Goal: Information Seeking & Learning: Learn about a topic

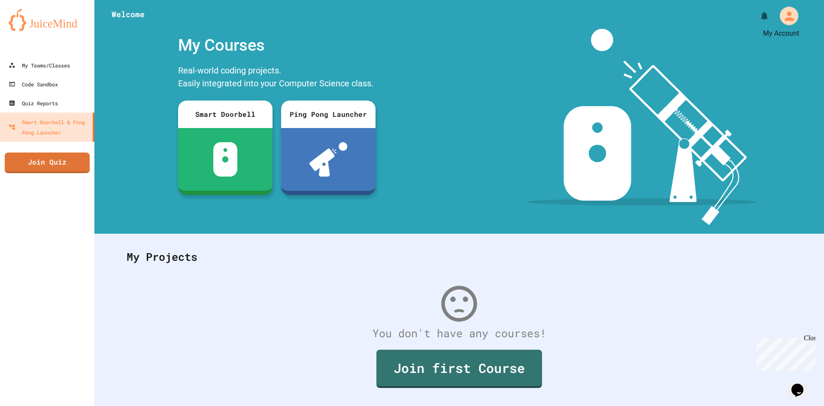
click at [785, 13] on icon "My Account" at bounding box center [789, 15] width 9 height 9
drag, startPoint x: 709, startPoint y: 54, endPoint x: 457, endPoint y: 115, distance: 259.8
click at [95, 405] on div at bounding box center [412, 406] width 824 height 0
drag, startPoint x: 47, startPoint y: 58, endPoint x: 38, endPoint y: 56, distance: 9.0
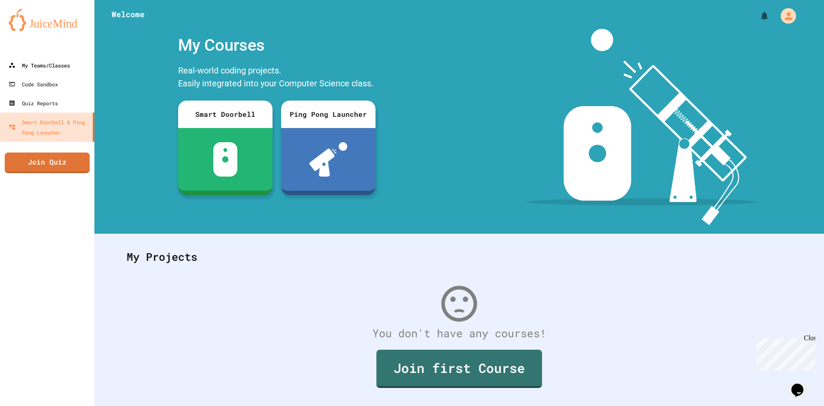
click at [36, 57] on link "My Teams/Classes" at bounding box center [47, 64] width 97 height 19
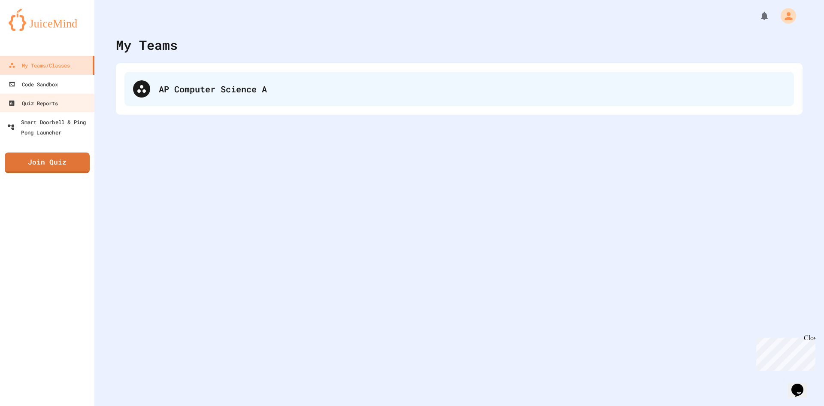
click at [220, 95] on div "AP Computer Science A" at bounding box center [460, 89] width 670 height 34
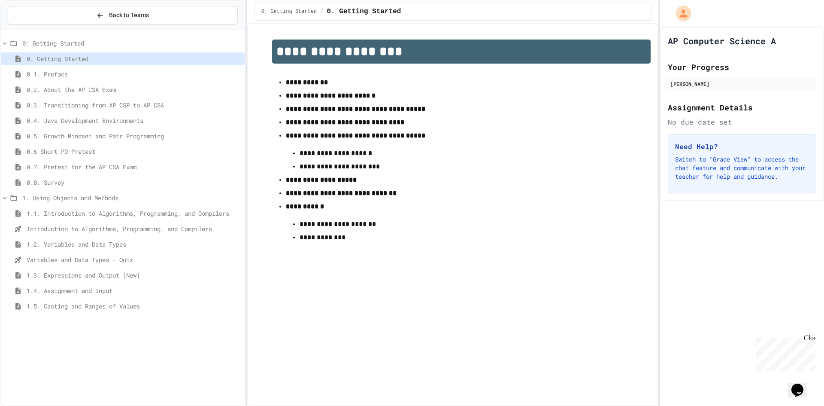
click at [70, 277] on span "1.3. Expressions and Output [New]" at bounding box center [134, 274] width 215 height 9
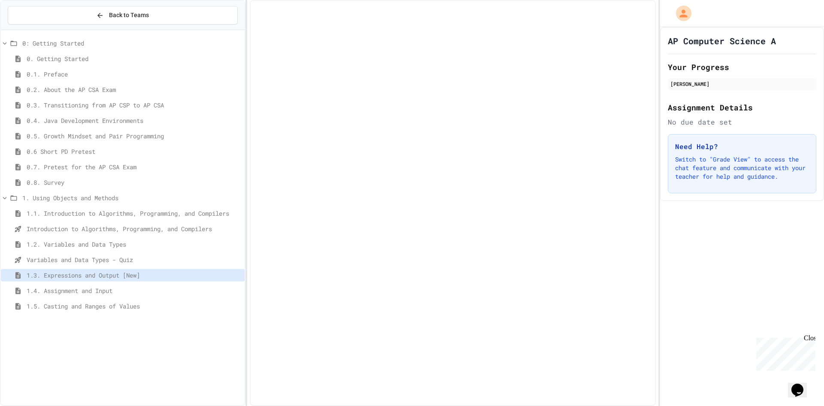
click at [85, 254] on div "Variables and Data Types - Quiz" at bounding box center [123, 259] width 244 height 12
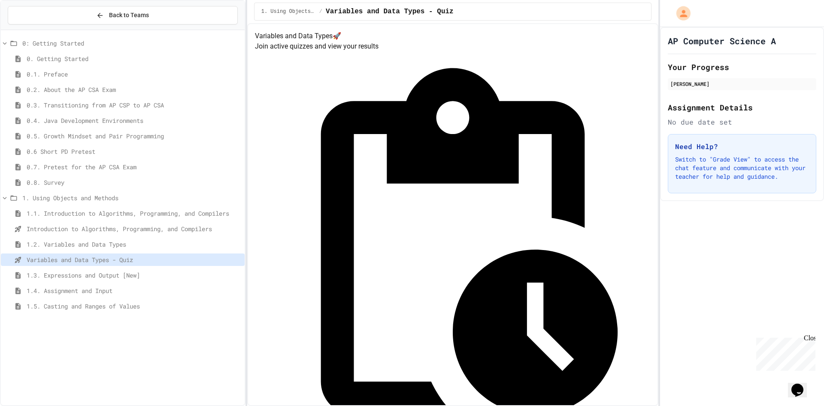
click at [677, 15] on div "My Account" at bounding box center [683, 13] width 14 height 14
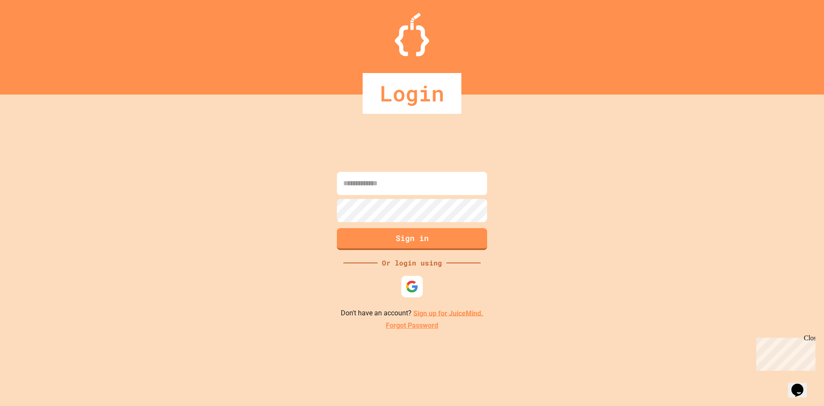
click at [412, 185] on input at bounding box center [412, 183] width 150 height 23
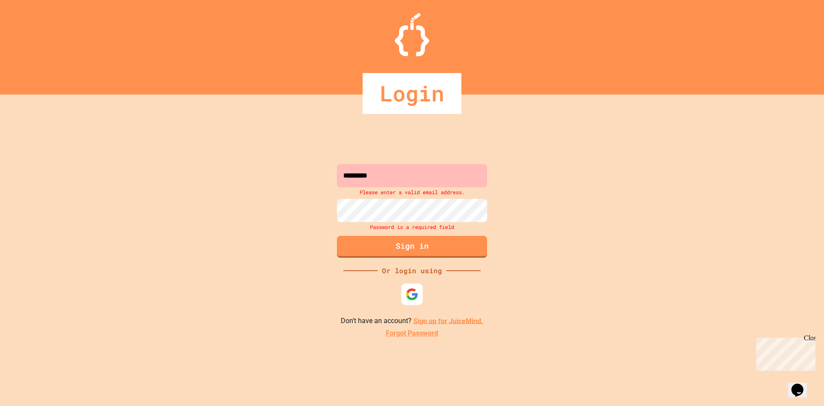
click at [406, 182] on input "*********" at bounding box center [412, 175] width 150 height 23
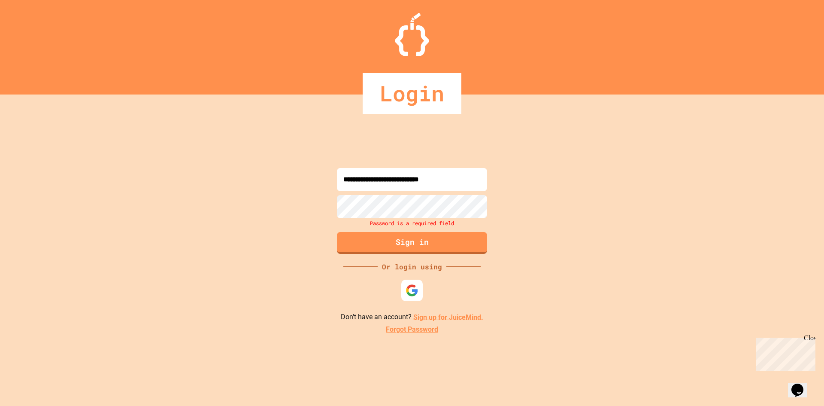
type input "**********"
click at [379, 222] on div "Password is a required field" at bounding box center [412, 222] width 155 height 9
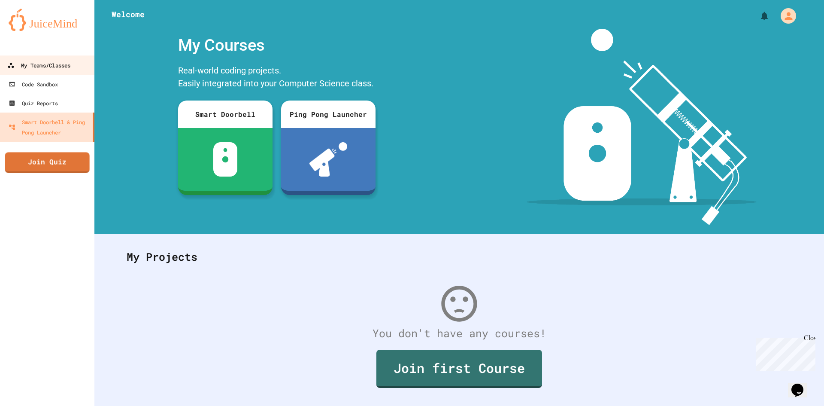
click at [49, 59] on link "My Teams/Classes" at bounding box center [47, 64] width 97 height 19
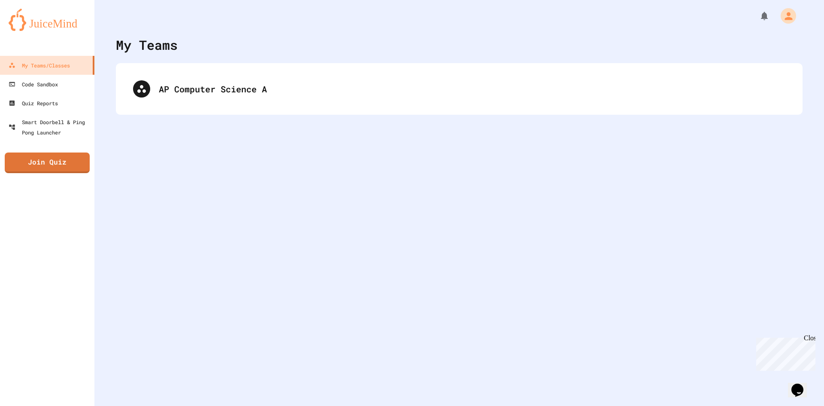
click at [208, 107] on div "AP Computer Science A" at bounding box center [459, 89] width 687 height 52
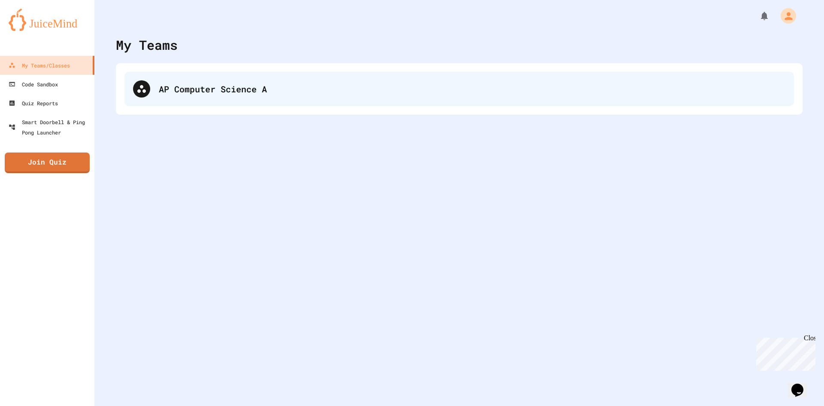
click at [229, 92] on div "AP Computer Science A" at bounding box center [472, 88] width 627 height 13
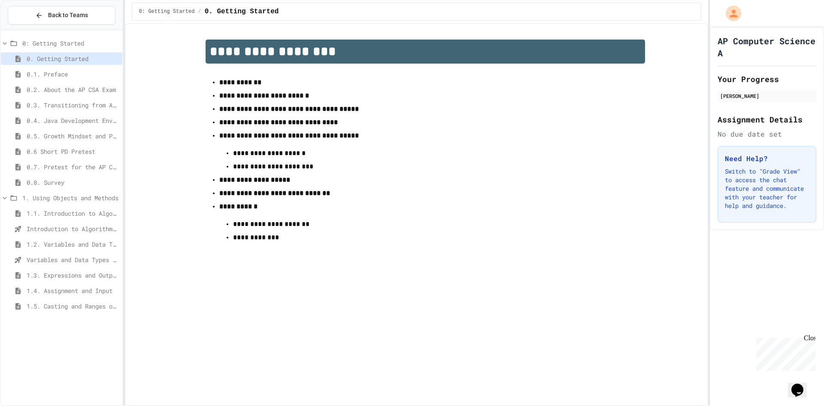
click at [85, 258] on span "Variables and Data Types - Quiz" at bounding box center [73, 259] width 92 height 9
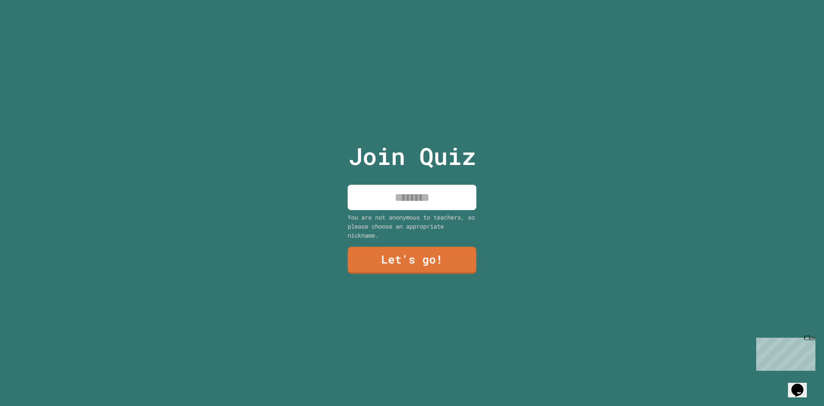
click at [423, 190] on input at bounding box center [412, 197] width 129 height 25
click at [402, 191] on input at bounding box center [412, 197] width 129 height 25
type input "********"
click at [429, 258] on link "Let's go!" at bounding box center [412, 260] width 129 height 28
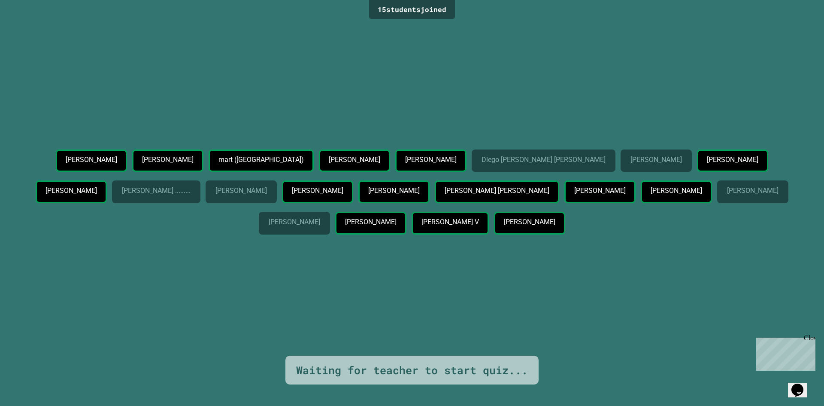
click at [443, 156] on p "Arianna J. Feree" at bounding box center [430, 160] width 51 height 8
drag, startPoint x: 470, startPoint y: 150, endPoint x: 468, endPoint y: 156, distance: 6.0
click at [456, 156] on p "Arianna J. Feree" at bounding box center [430, 160] width 51 height 8
drag, startPoint x: 461, startPoint y: 152, endPoint x: 492, endPoint y: 152, distance: 31.3
click at [492, 152] on div "Alan Fontalvo omar lesmes mart (Xi) Samuel Alberto Arianna J. Feree Diego Andre…" at bounding box center [411, 193] width 781 height 88
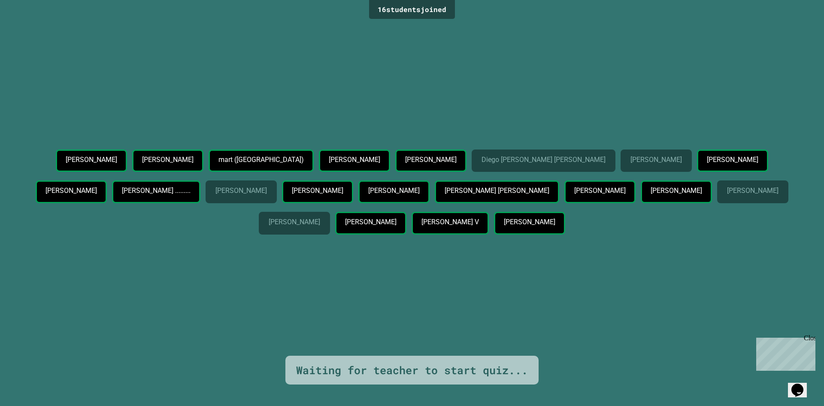
click at [403, 319] on div "Alan Fontalvo omar lesmes mart (Xi) Samuel Alberto Arianna J. Feree Diego Andre…" at bounding box center [411, 188] width 781 height 334
click at [809, 337] on div "Close" at bounding box center [809, 339] width 11 height 11
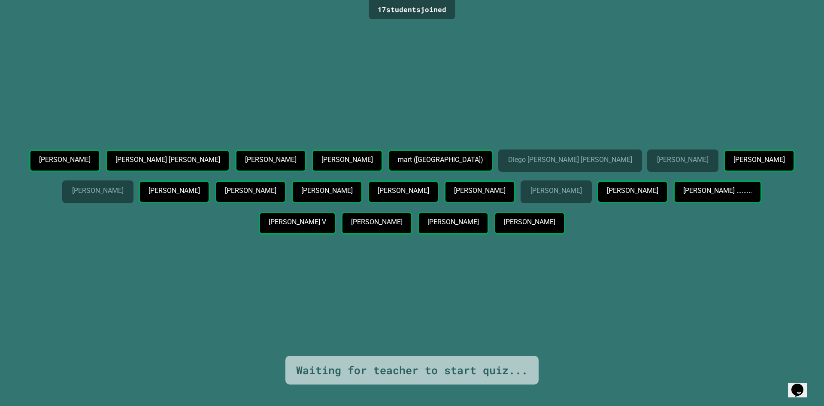
drag, startPoint x: 471, startPoint y: 188, endPoint x: 537, endPoint y: 202, distance: 67.2
click at [286, 202] on div "Arianna J. Feree" at bounding box center [250, 191] width 71 height 23
drag, startPoint x: 541, startPoint y: 188, endPoint x: 514, endPoint y: 156, distance: 41.5
click at [276, 187] on p "Arianna J. Feree" at bounding box center [250, 191] width 51 height 8
drag, startPoint x: 480, startPoint y: 94, endPoint x: 479, endPoint y: 100, distance: 5.3
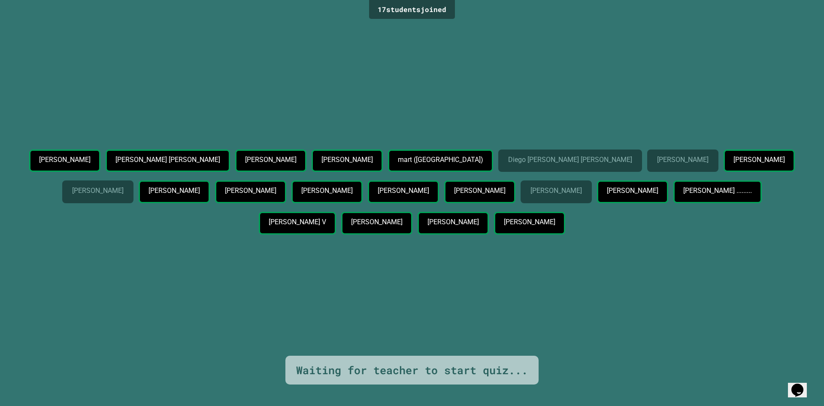
click at [480, 94] on div "Juan Sebastián Pinzón Juan Pablo Calderón Maestre Taliana Soler David Molina ma…" at bounding box center [411, 188] width 781 height 334
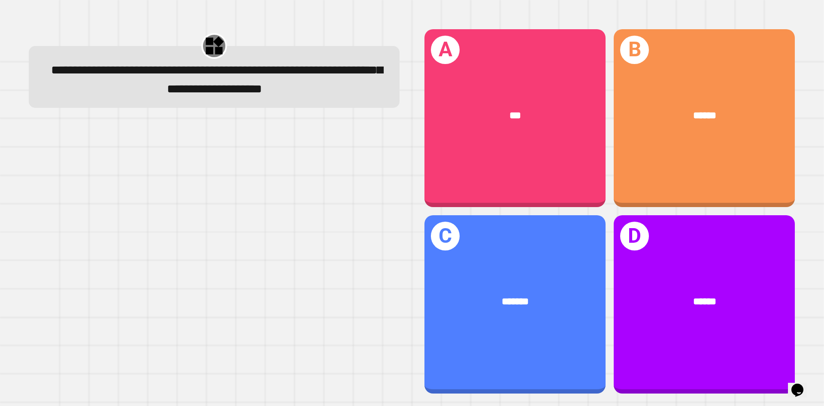
drag, startPoint x: 293, startPoint y: 103, endPoint x: 350, endPoint y: 97, distance: 57.9
drag, startPoint x: 350, startPoint y: 97, endPoint x: 216, endPoint y: 173, distance: 154.4
click at [218, 179] on div at bounding box center [214, 258] width 371 height 269
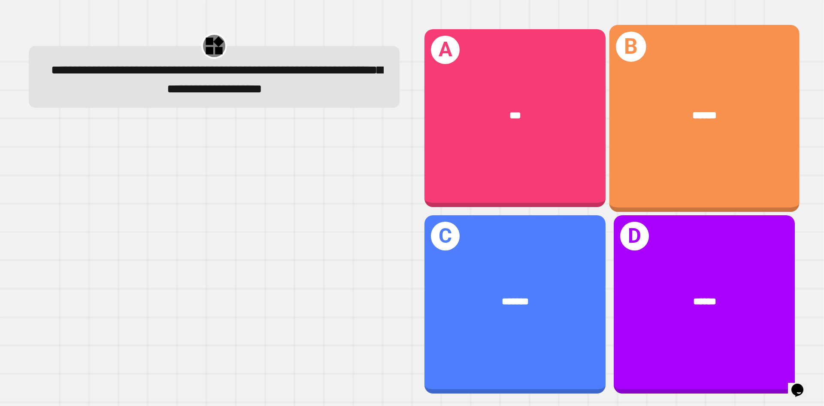
click at [666, 87] on div "******" at bounding box center [705, 116] width 190 height 58
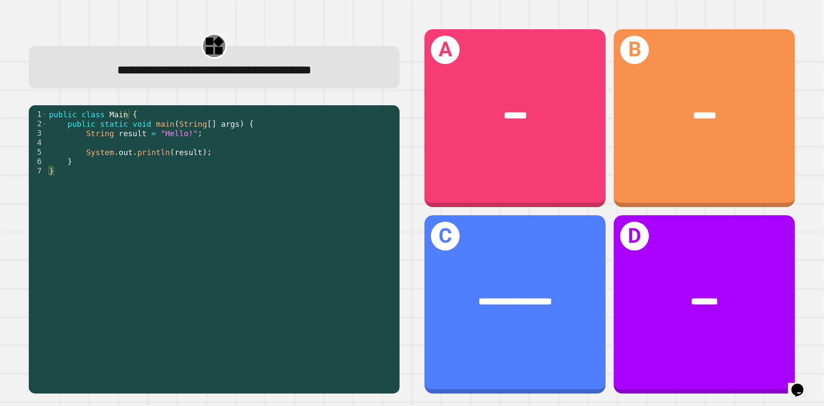
click at [116, 170] on div "public class Main { public static void main ( String [ ] args ) { String result…" at bounding box center [221, 246] width 348 height 274
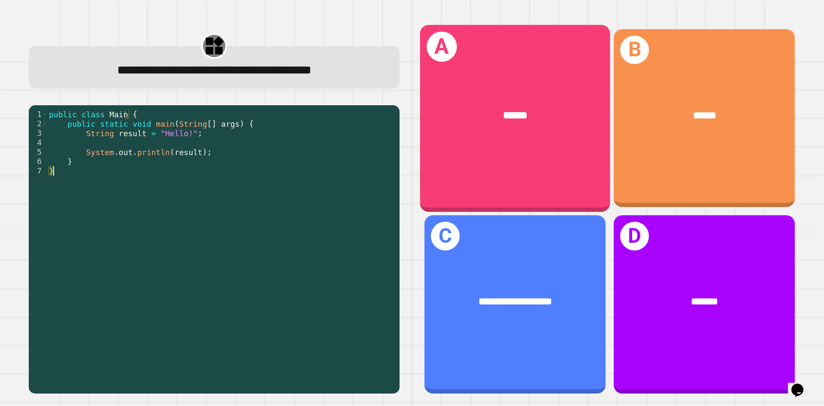
click at [459, 140] on div "******" at bounding box center [515, 116] width 190 height 58
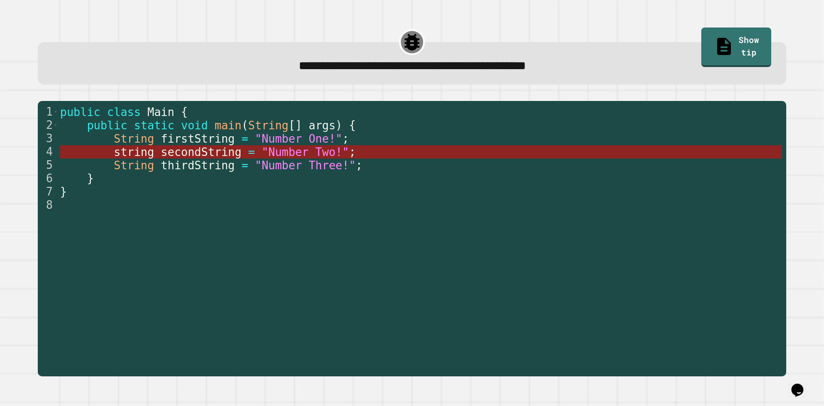
click at [201, 149] on span "secondString" at bounding box center [201, 152] width 81 height 13
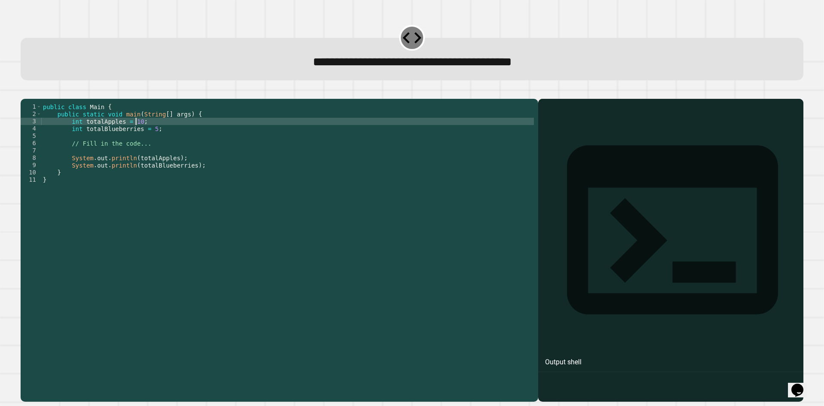
click at [137, 135] on div "public class Main { public static void main ( String [ ] args ) { int totalAppl…" at bounding box center [287, 241] width 493 height 277
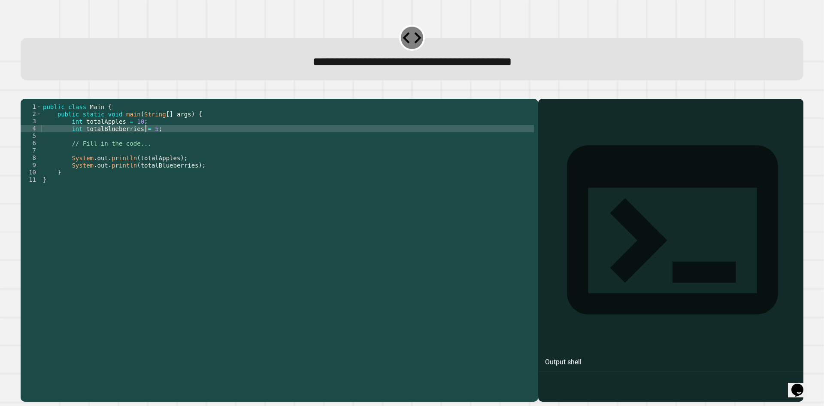
click at [148, 142] on div "public class Main { public static void main ( String [ ] args ) { int totalAppl…" at bounding box center [287, 241] width 493 height 277
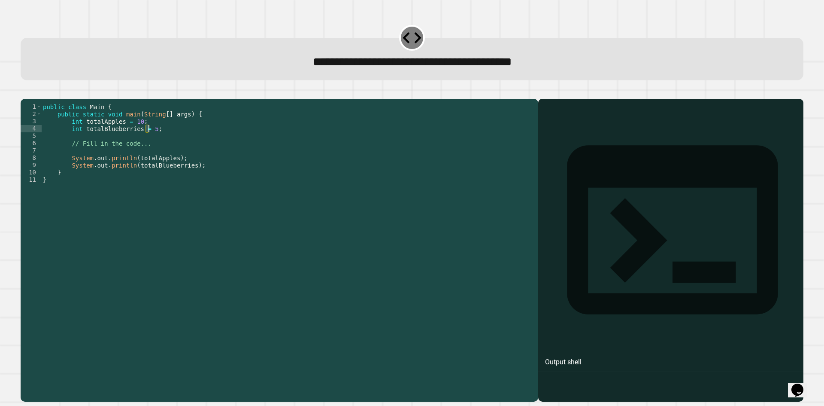
type textarea "**********"
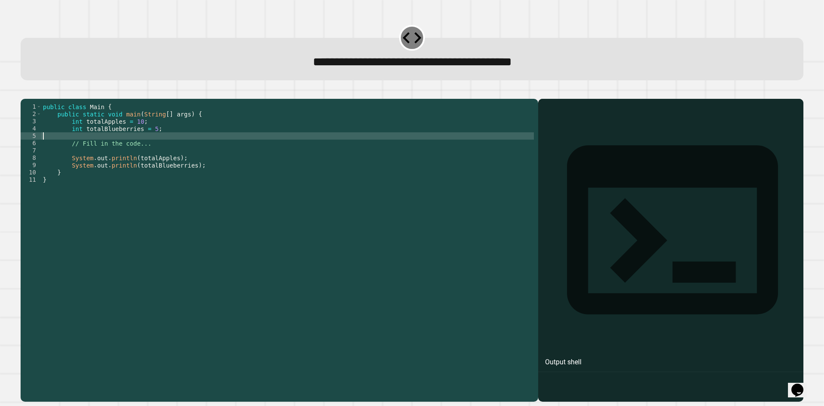
click at [149, 141] on div "public class Main { public static void main ( String [ ] args ) { int totalAppl…" at bounding box center [287, 241] width 493 height 277
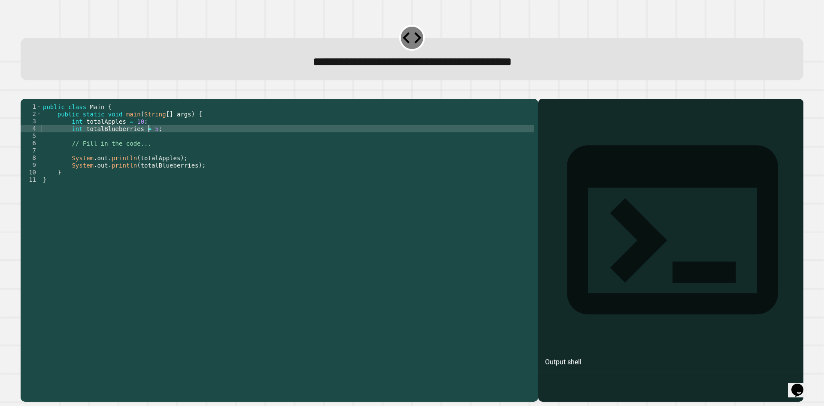
type textarea "**********"
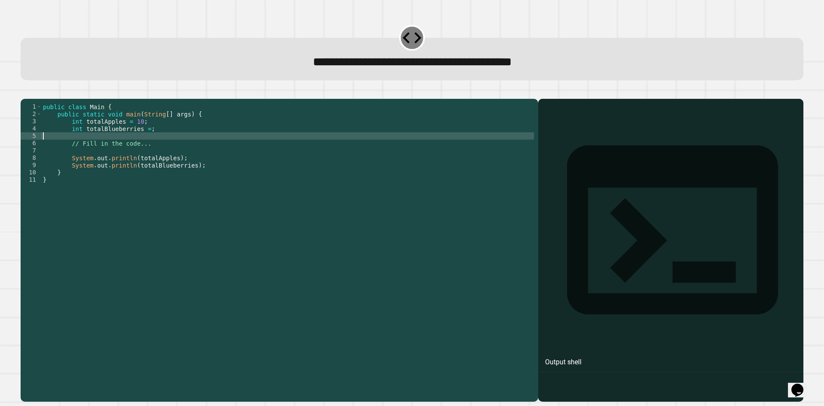
click at [141, 141] on div "public class Main { public static void main ( String [ ] args ) { int totalAppl…" at bounding box center [287, 241] width 493 height 277
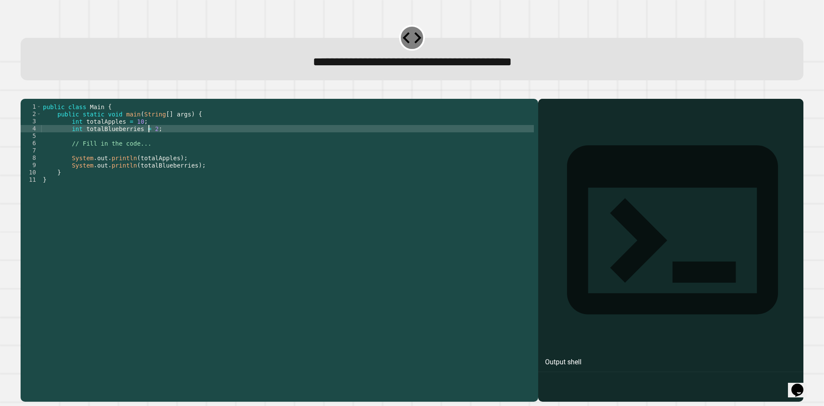
scroll to position [0, 7]
type textarea "**********"
click at [25, 92] on button "button" at bounding box center [25, 92] width 0 height 0
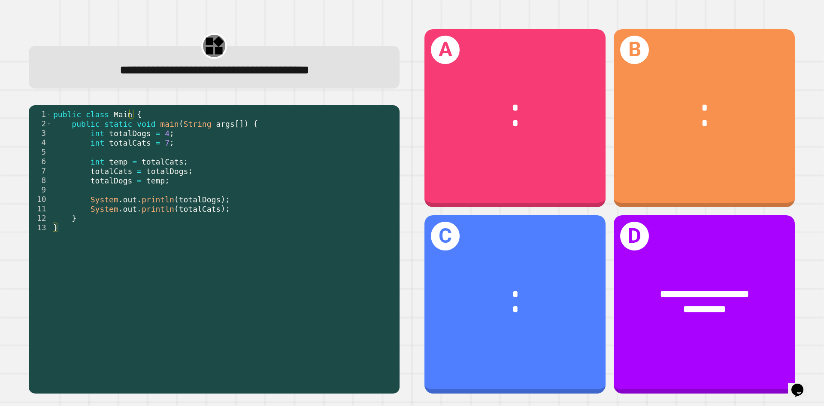
click at [148, 136] on div "public class Main { public static void main ( String args [ ]) { int totalDogs …" at bounding box center [224, 246] width 344 height 274
click at [162, 146] on div "public class Main { public static void main ( String args [ ]) { int totalDogs …" at bounding box center [224, 246] width 344 height 274
click at [157, 147] on div "public class Main { public static void main ( String args [ ]) { int totalDogs …" at bounding box center [224, 246] width 344 height 274
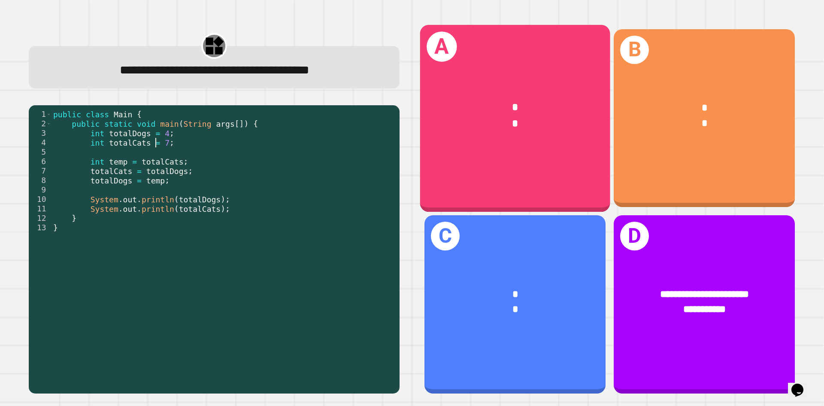
drag, startPoint x: 604, startPoint y: 129, endPoint x: 610, endPoint y: 129, distance: 6.0
click at [610, 129] on div "B * *" at bounding box center [704, 118] width 189 height 186
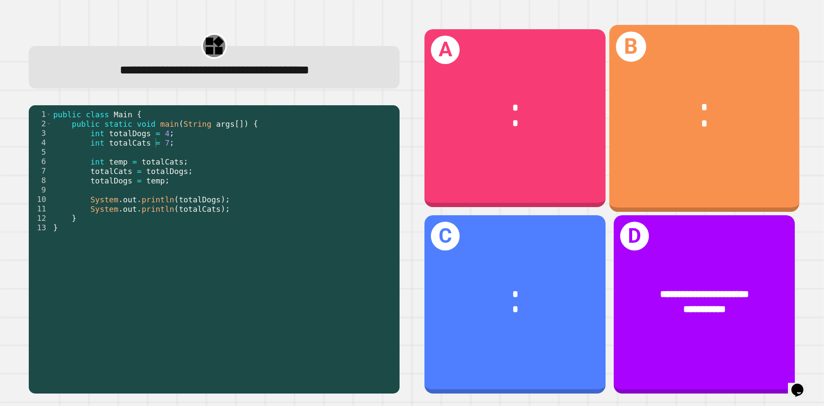
click at [617, 128] on div "* *" at bounding box center [705, 116] width 190 height 74
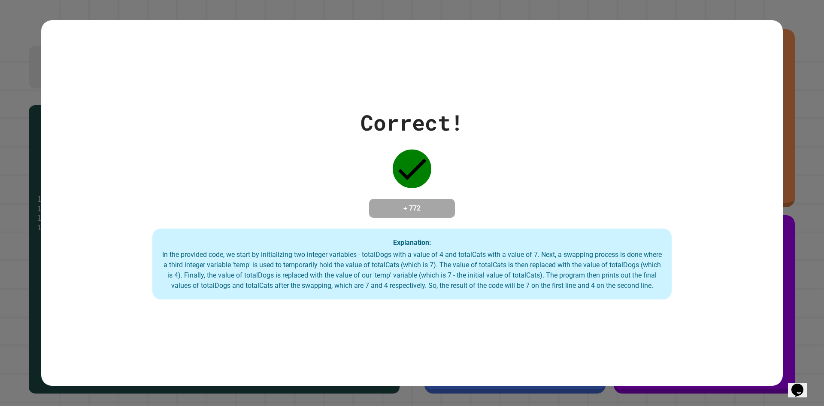
click at [540, 217] on div "Correct! + 772 Explanation: In the provided code, we start by initializing two …" at bounding box center [412, 202] width 742 height 193
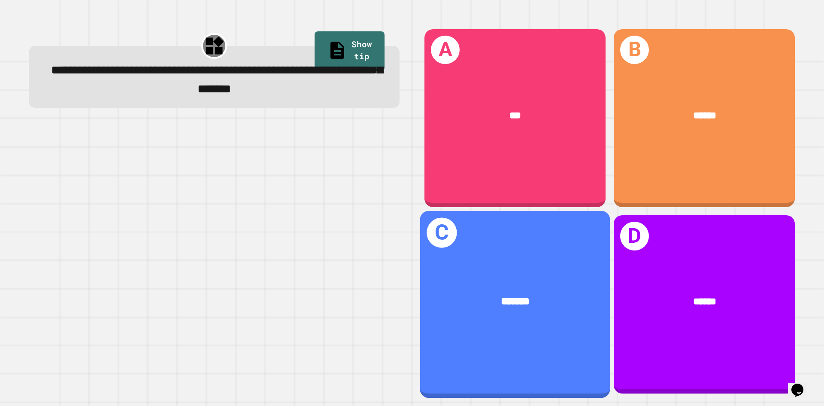
click at [479, 346] on div "C *******" at bounding box center [515, 304] width 190 height 187
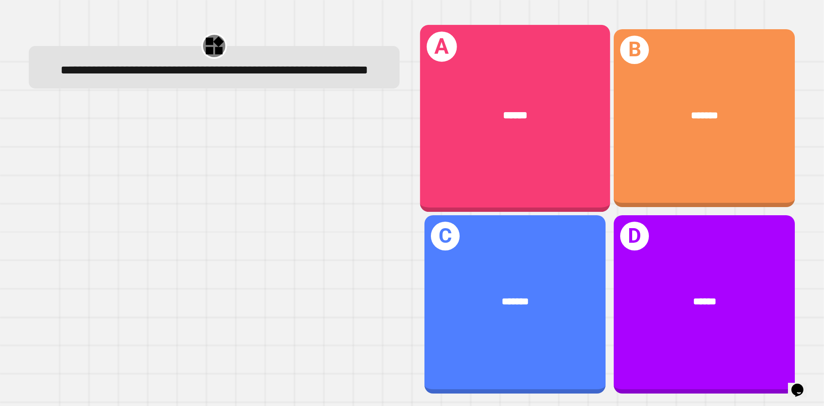
click at [544, 138] on div "******" at bounding box center [515, 116] width 190 height 58
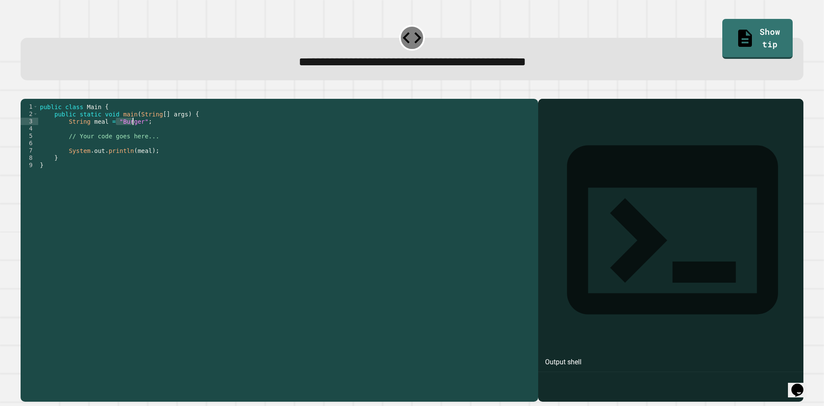
drag, startPoint x: 115, startPoint y: 132, endPoint x: 134, endPoint y: 134, distance: 19.0
click at [134, 134] on div "public class Main { public static void main ( String [ ] args ) { String meal =…" at bounding box center [286, 241] width 496 height 277
click at [134, 134] on div "public class Main { public static void main ( String [ ] args ) { String meal =…" at bounding box center [286, 234] width 496 height 263
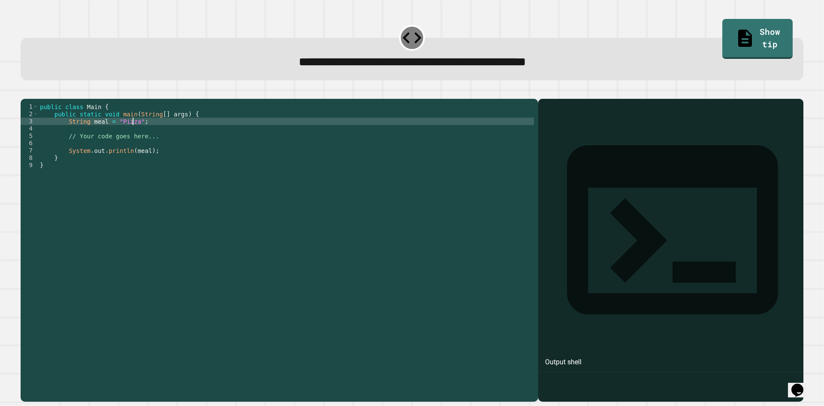
scroll to position [0, 6]
type textarea "**********"
click at [25, 92] on icon "button" at bounding box center [25, 92] width 0 height 0
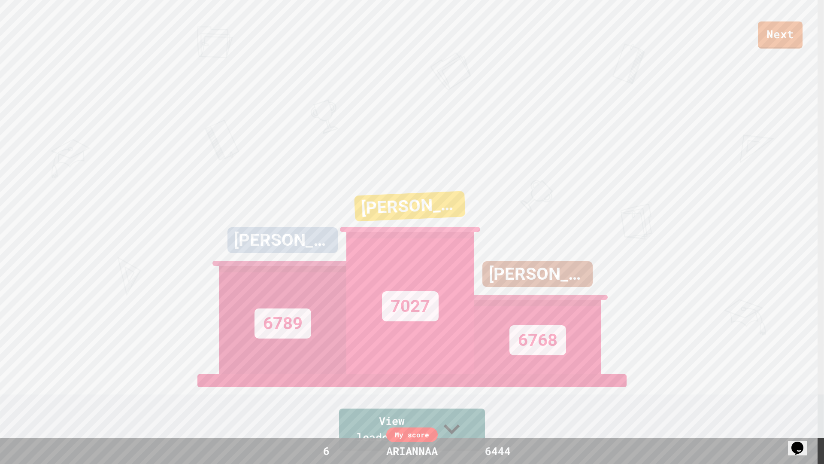
drag, startPoint x: 753, startPoint y: 40, endPoint x: 759, endPoint y: 40, distance: 6.9
click at [757, 40] on div "Next" at bounding box center [412, 24] width 824 height 49
drag, startPoint x: 768, startPoint y: 41, endPoint x: 773, endPoint y: 41, distance: 5.2
click at [773, 41] on link "Next" at bounding box center [780, 34] width 43 height 28
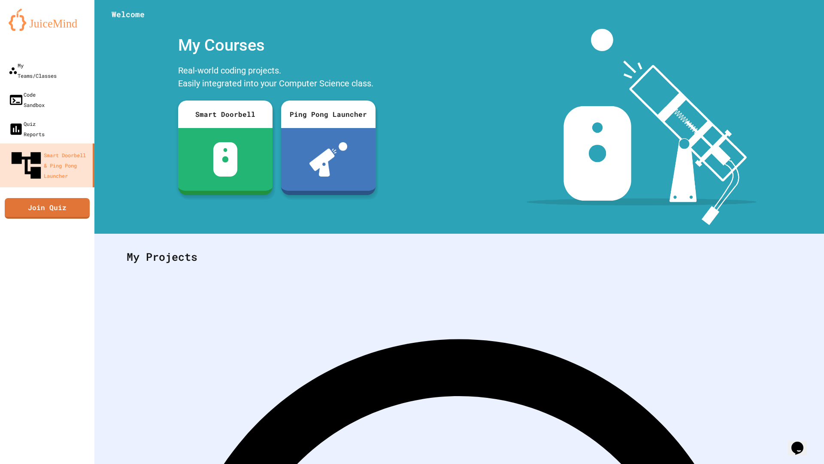
click at [540, 160] on img at bounding box center [642, 127] width 230 height 196
